Goal: Task Accomplishment & Management: Complete application form

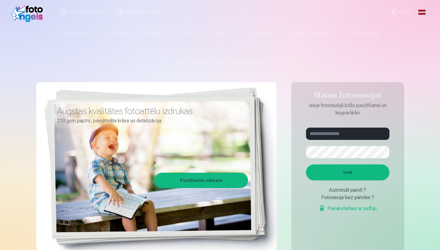
click at [421, 13] on link "Global" at bounding box center [422, 12] width 12 height 25
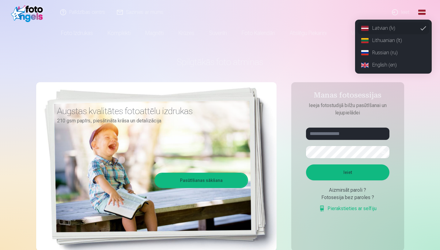
click at [390, 66] on link "English (en)" at bounding box center [394, 65] width 72 height 12
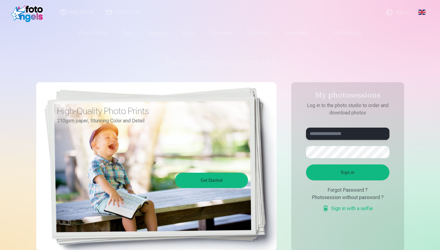
click at [338, 136] on input "text" at bounding box center [347, 134] width 83 height 12
type input "**********"
click at [365, 174] on button "Sign in" at bounding box center [347, 173] width 83 height 16
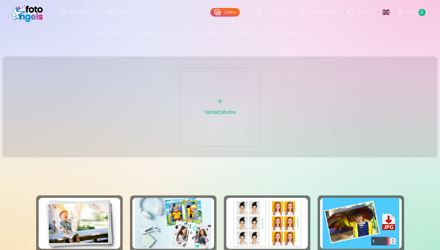
click at [285, 168] on main "Upload photos" at bounding box center [220, 107] width 436 height 130
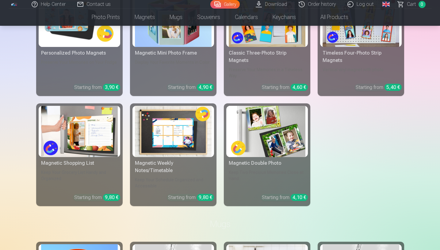
scroll to position [344, 0]
